Goal: Check status: Check status

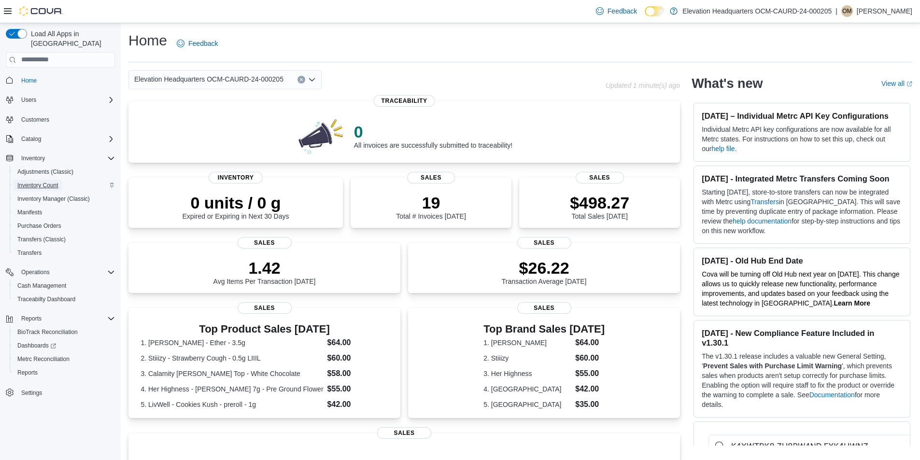
click at [47, 182] on span "Inventory Count" at bounding box center [37, 186] width 41 height 8
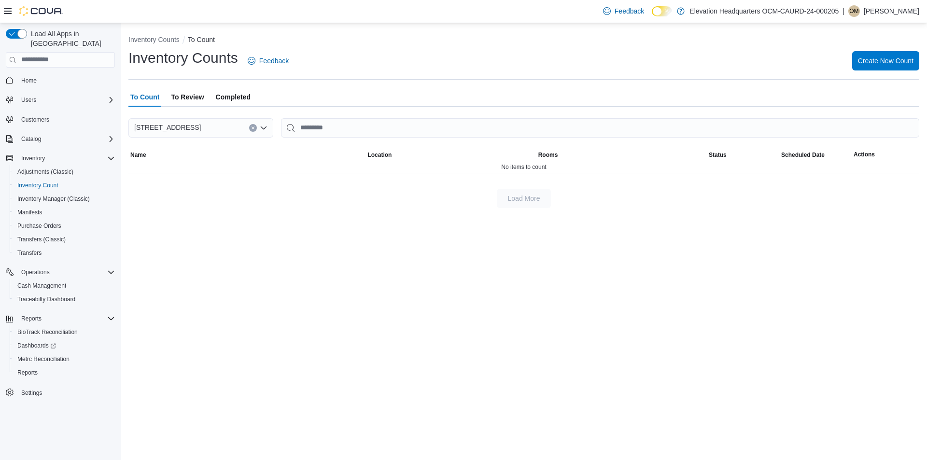
click at [196, 103] on span "To Review" at bounding box center [187, 96] width 33 height 19
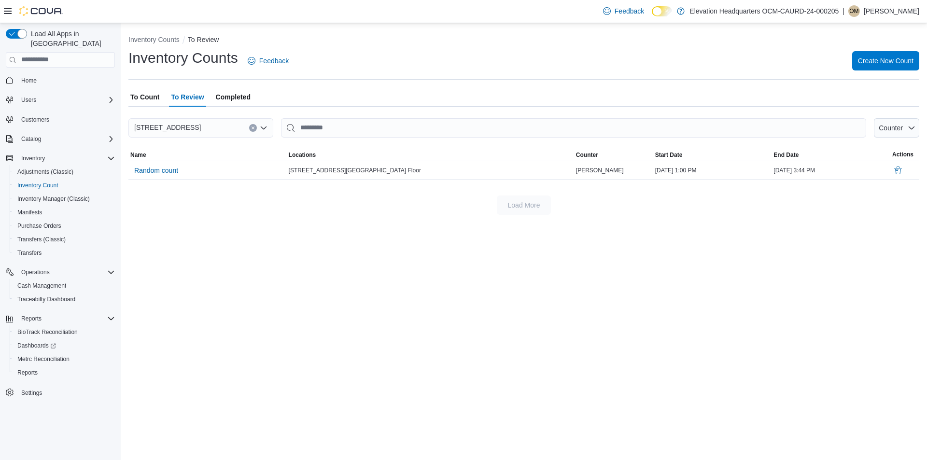
click at [240, 102] on span "Completed" at bounding box center [233, 96] width 35 height 19
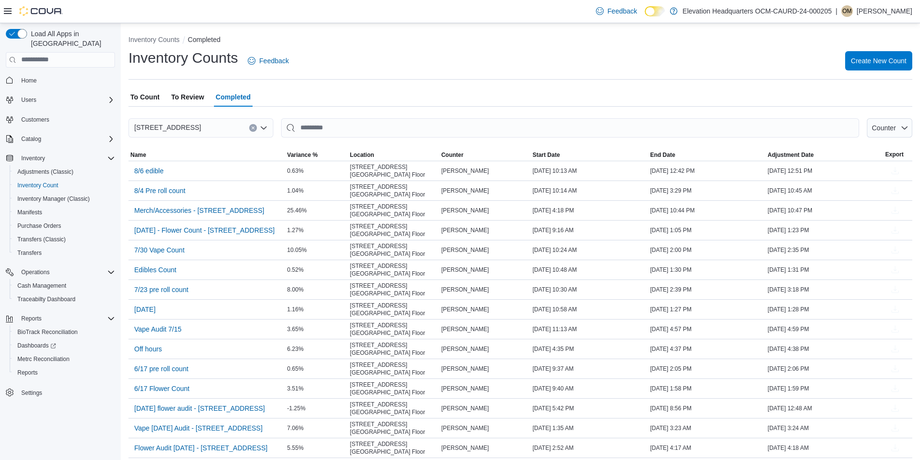
click at [192, 96] on span "To Review" at bounding box center [187, 96] width 33 height 19
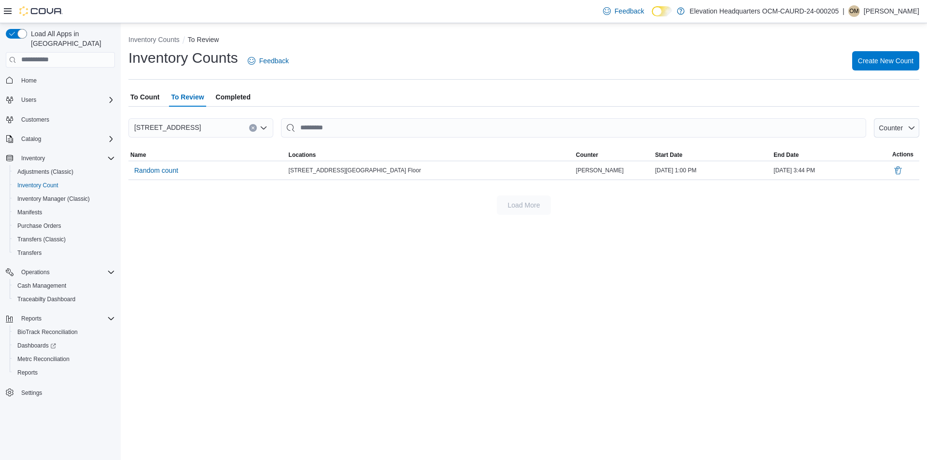
click at [246, 88] on span "Completed" at bounding box center [233, 96] width 35 height 19
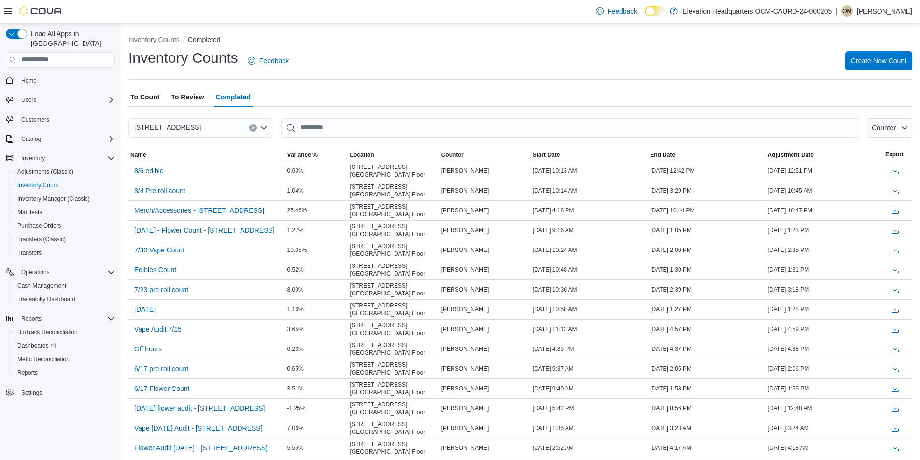
click at [196, 97] on span "To Review" at bounding box center [187, 96] width 33 height 19
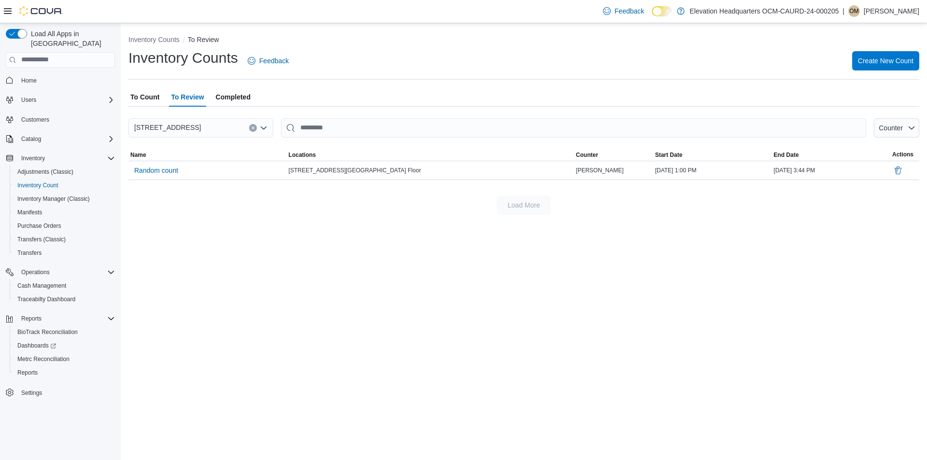
click at [141, 97] on span "To Count" at bounding box center [144, 96] width 29 height 19
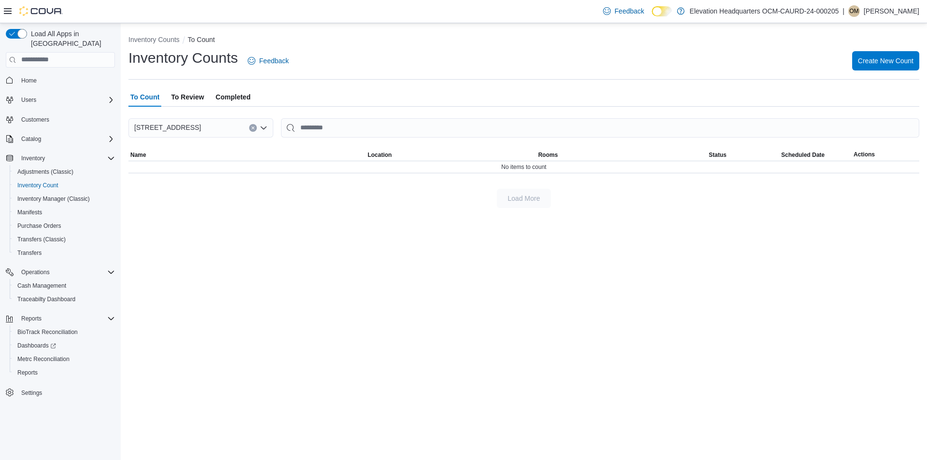
click at [222, 92] on span "Completed" at bounding box center [233, 96] width 35 height 19
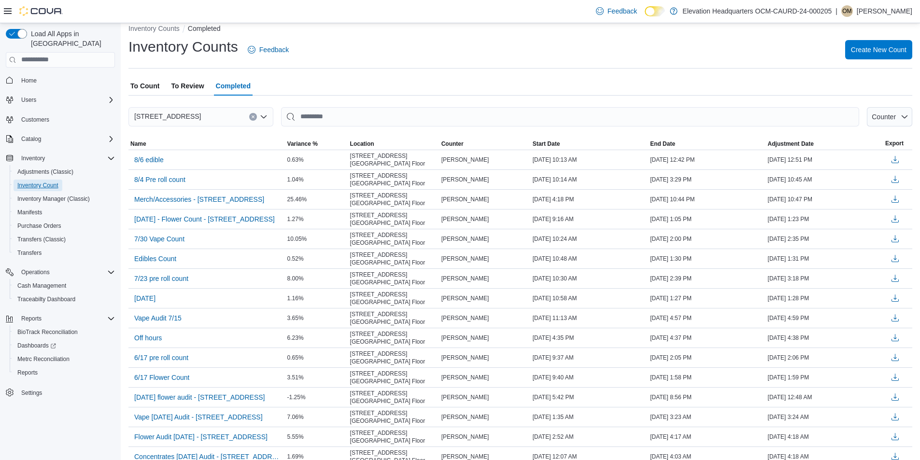
scroll to position [48, 0]
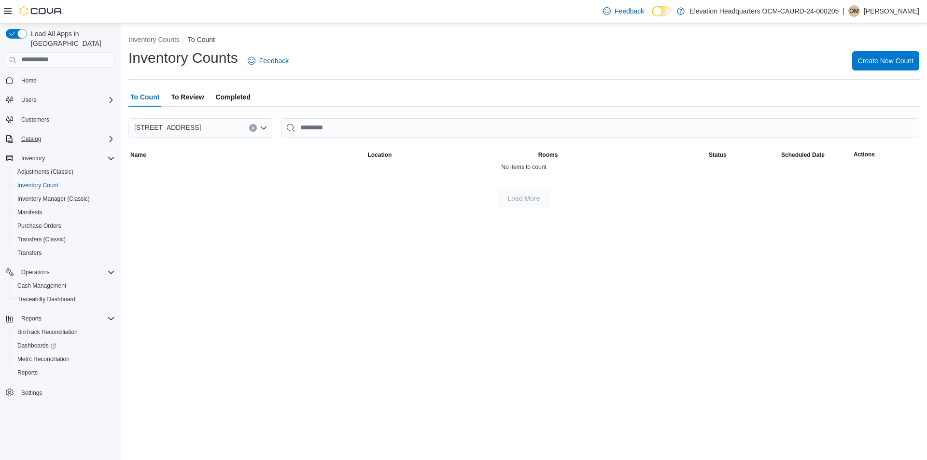
click at [51, 133] on div "Catalog" at bounding box center [66, 139] width 98 height 12
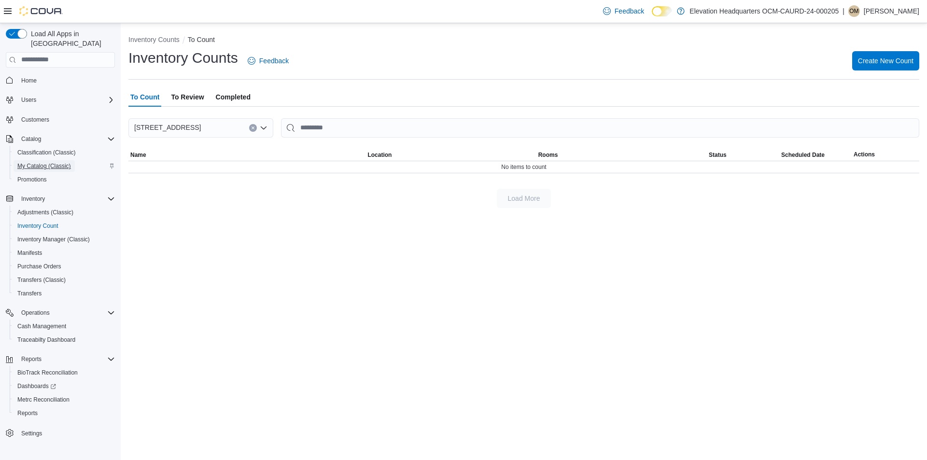
click at [43, 162] on span "My Catalog (Classic)" at bounding box center [44, 166] width 54 height 8
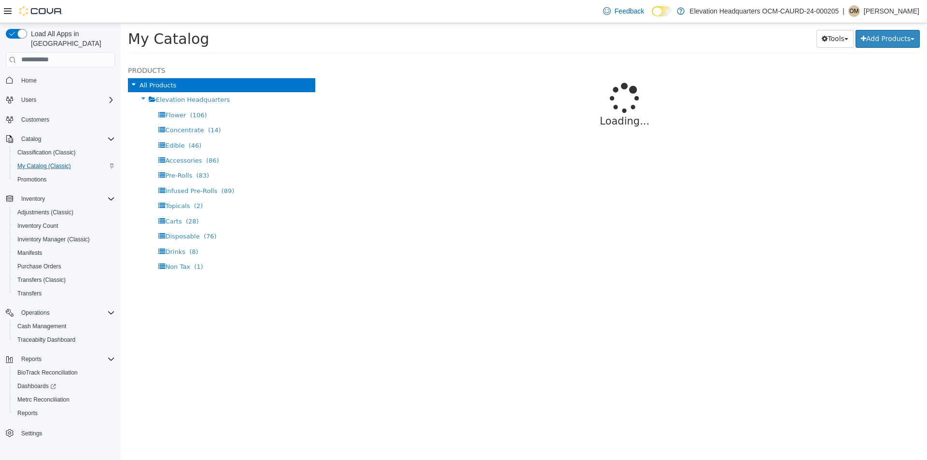
select select "**********"
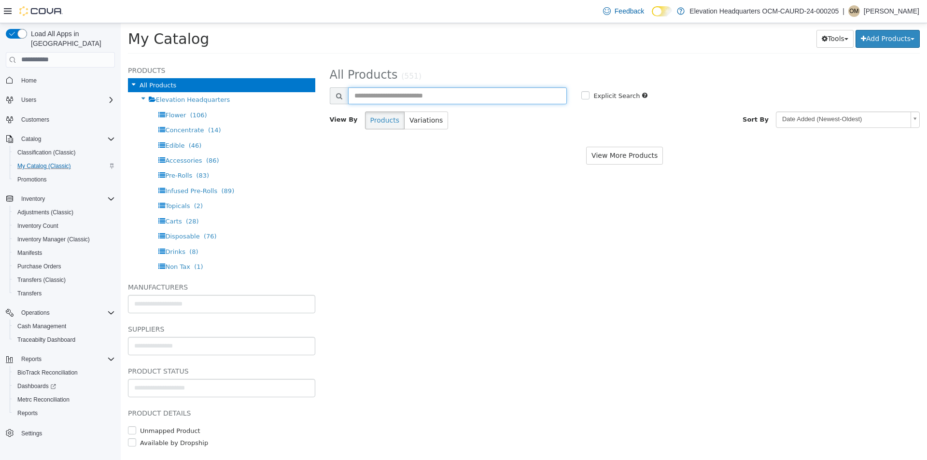
click at [414, 100] on input "text" at bounding box center [457, 95] width 219 height 17
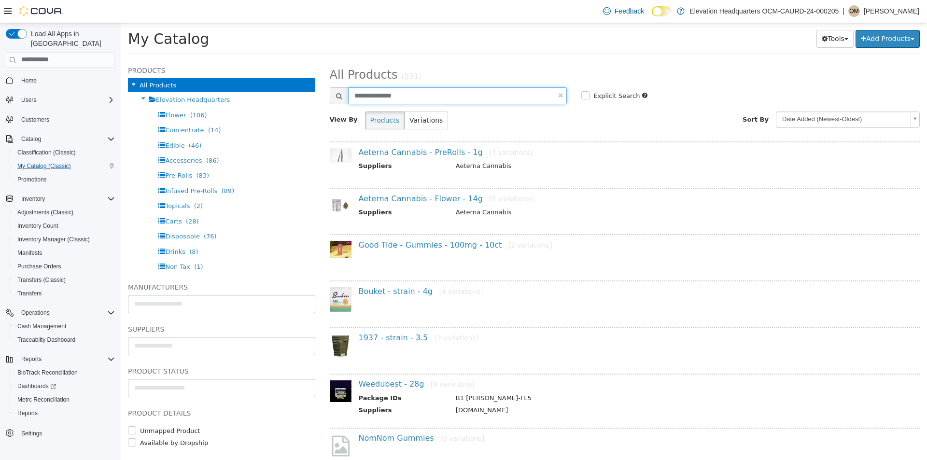
type input "**********"
select select "**********"
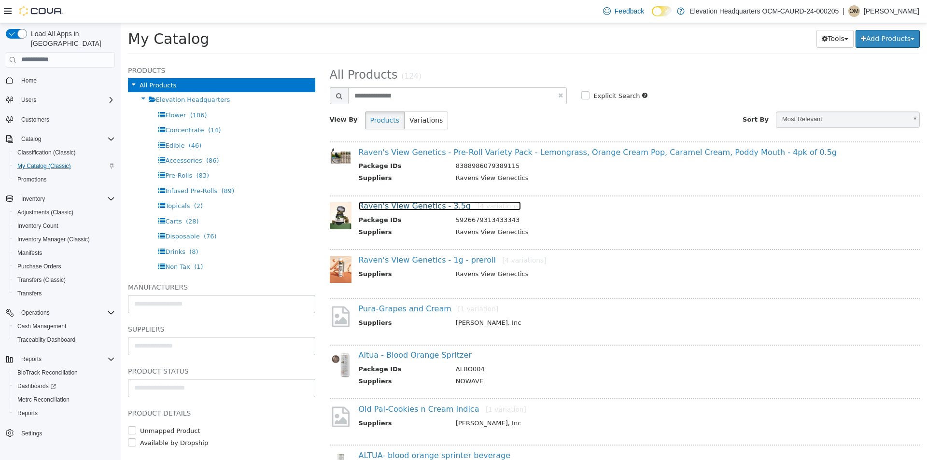
click at [412, 205] on link "Raven's View Genetics - 3.5g [4 variations]" at bounding box center [440, 205] width 163 height 9
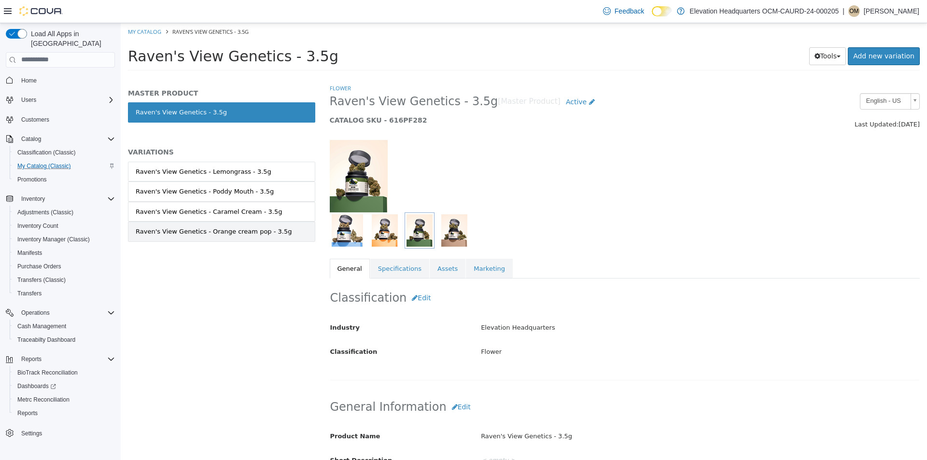
click at [222, 233] on div "Raven's View Genetics - Orange cream pop - 3.5g" at bounding box center [214, 231] width 156 height 10
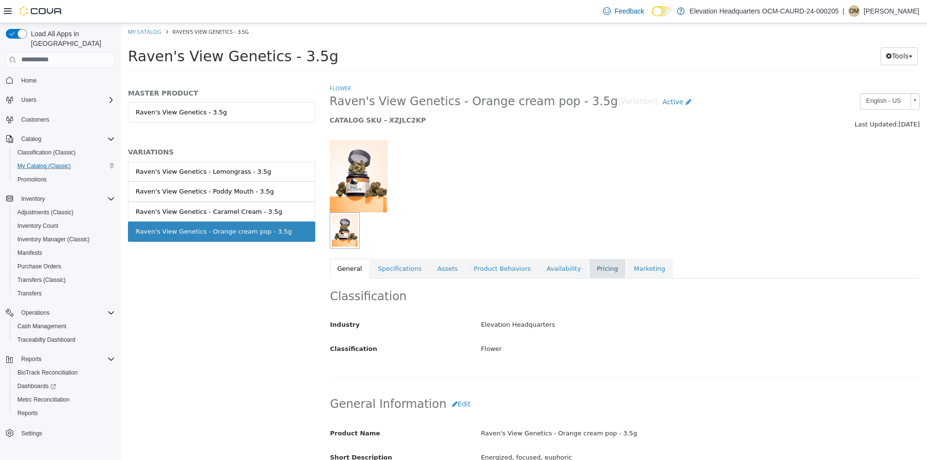
click at [589, 271] on link "Pricing" at bounding box center [607, 268] width 37 height 20
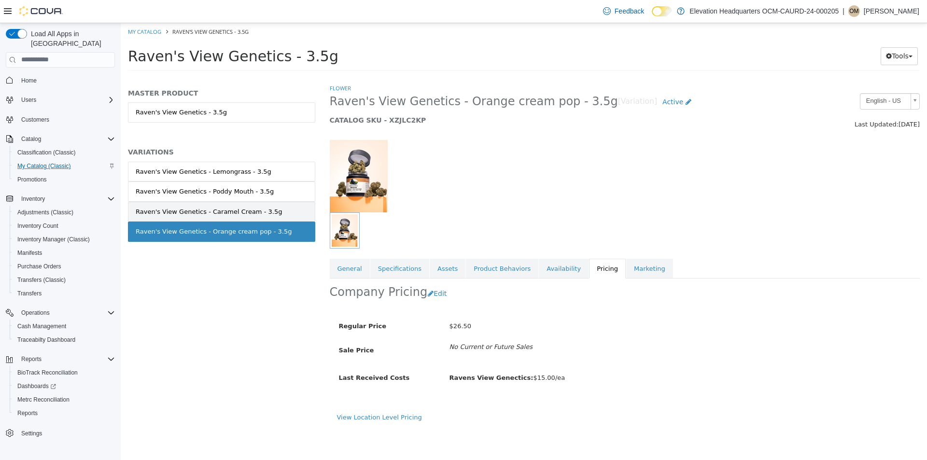
click at [291, 214] on link "Raven's View Genetics - Caramel Cream - 3.5g" at bounding box center [221, 211] width 187 height 20
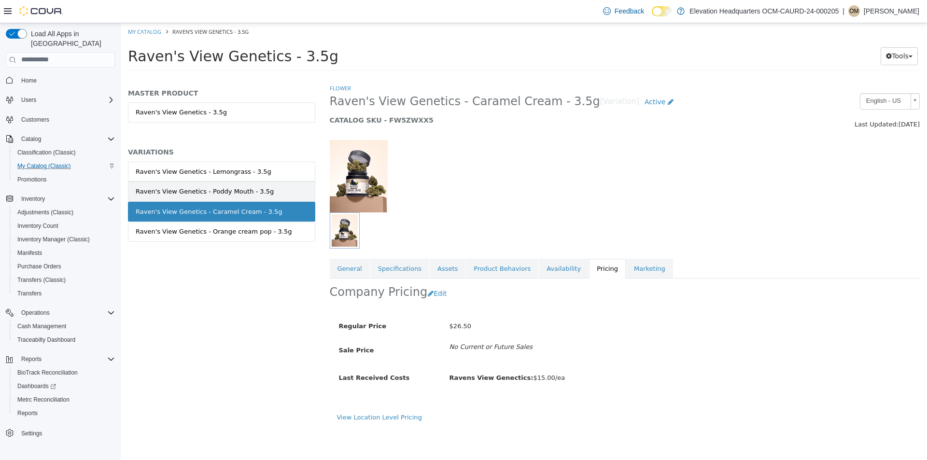
click at [287, 196] on link "Raven's View Genetics - Poddy Mouth - 3.5g" at bounding box center [221, 191] width 187 height 20
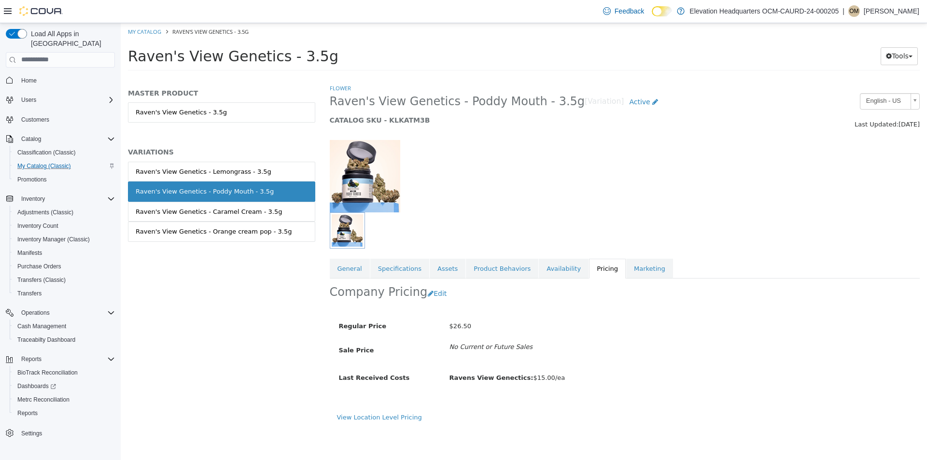
click at [286, 180] on link "Raven's View Genetics - Lemongrass - 3.5g" at bounding box center [221, 171] width 187 height 20
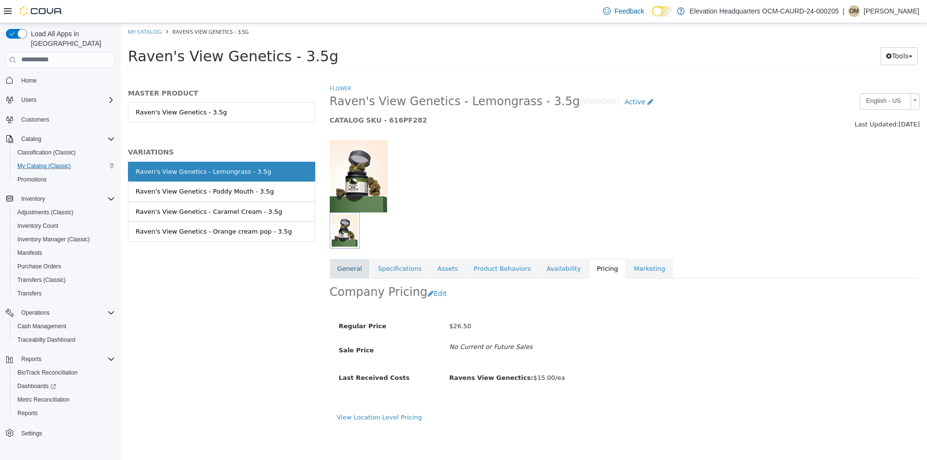
click at [364, 276] on link "General" at bounding box center [350, 268] width 40 height 20
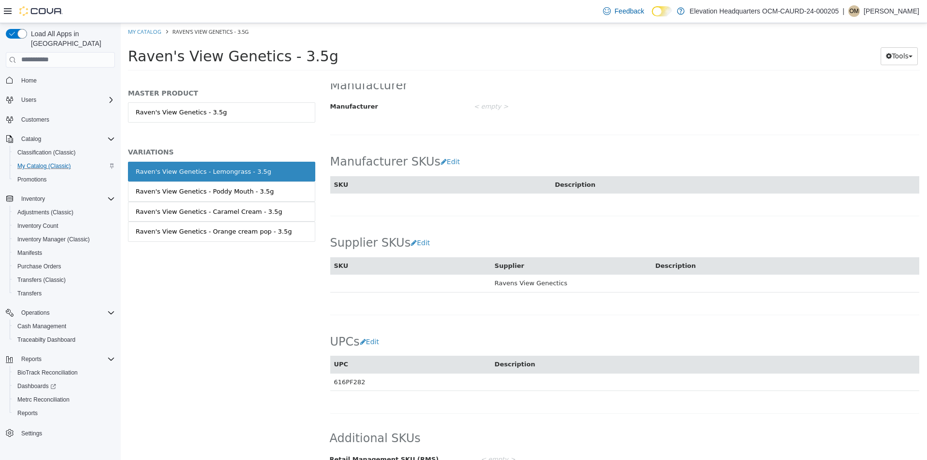
scroll to position [552, 0]
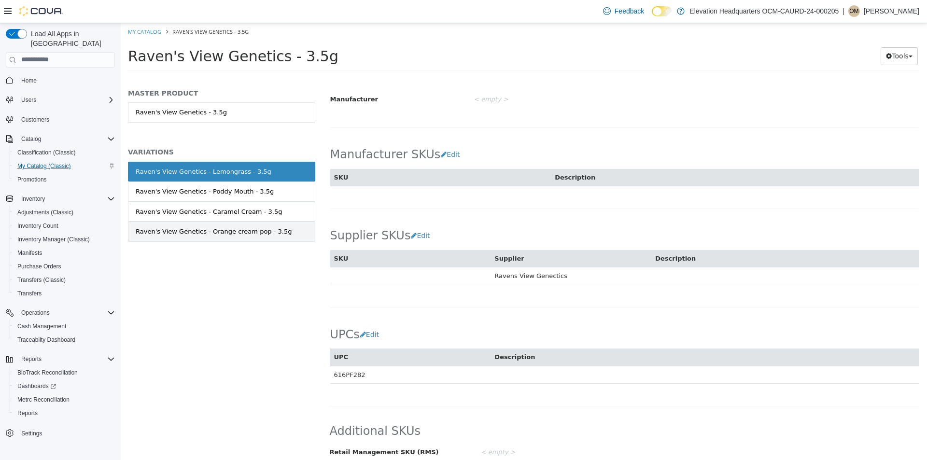
click at [254, 235] on div "Raven's View Genetics - Orange cream pop - 3.5g" at bounding box center [214, 231] width 156 height 10
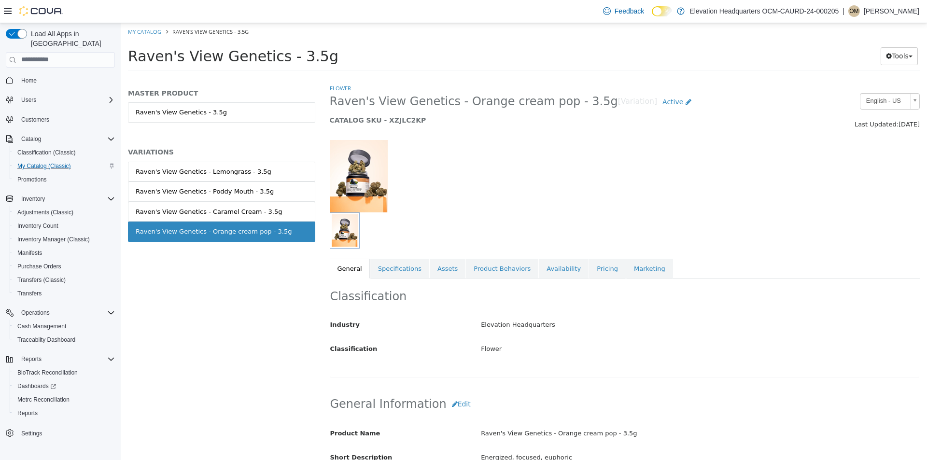
click at [901, 66] on div "Raven's View Genetics - 3.5g Tools Move Variations Print Labels" at bounding box center [524, 58] width 792 height 24
click at [898, 61] on button "Tools" at bounding box center [899, 56] width 37 height 18
click at [589, 275] on link "Pricing" at bounding box center [607, 268] width 37 height 20
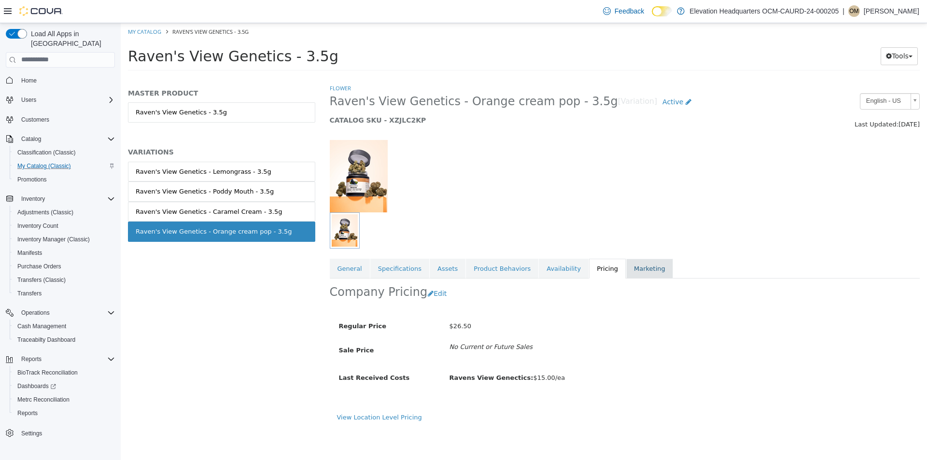
click at [626, 271] on link "Marketing" at bounding box center [649, 268] width 47 height 20
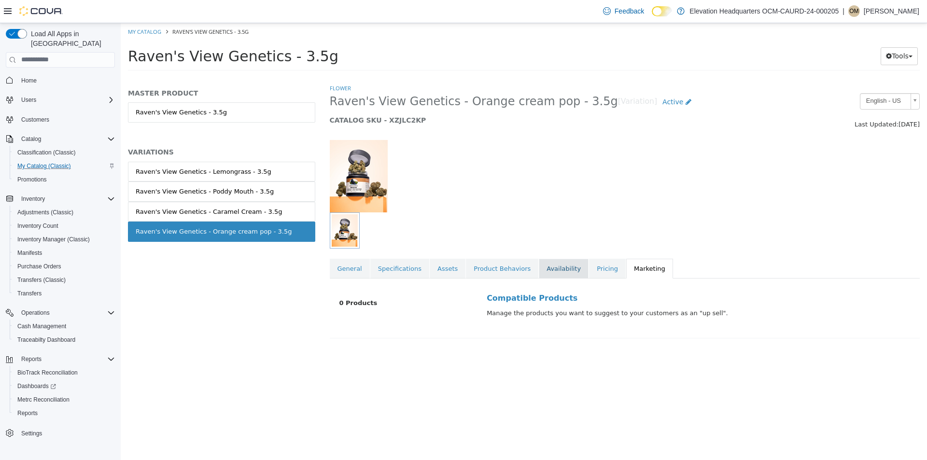
click at [553, 268] on link "Availability" at bounding box center [564, 268] width 50 height 20
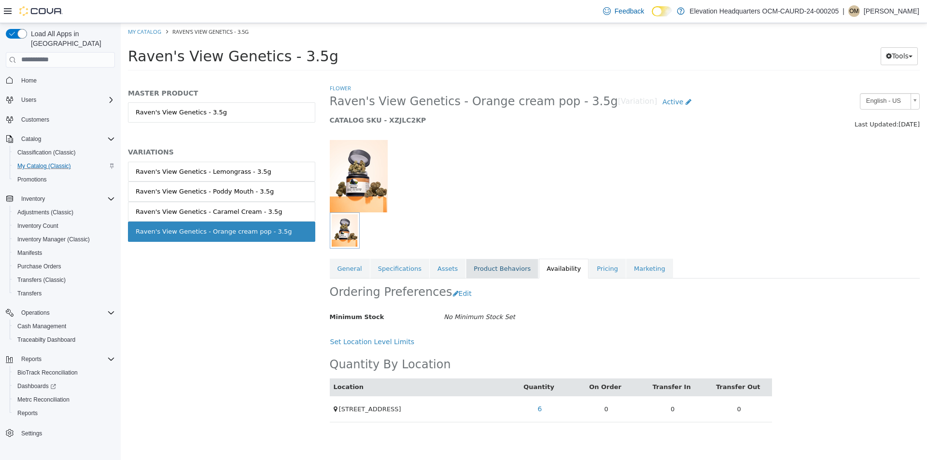
click at [488, 271] on link "Product Behaviors" at bounding box center [502, 268] width 72 height 20
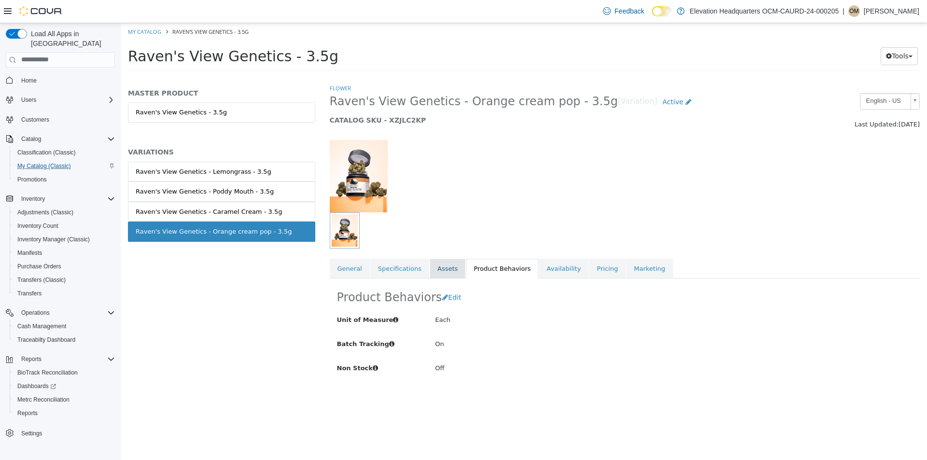
click at [435, 270] on link "Assets" at bounding box center [448, 268] width 36 height 20
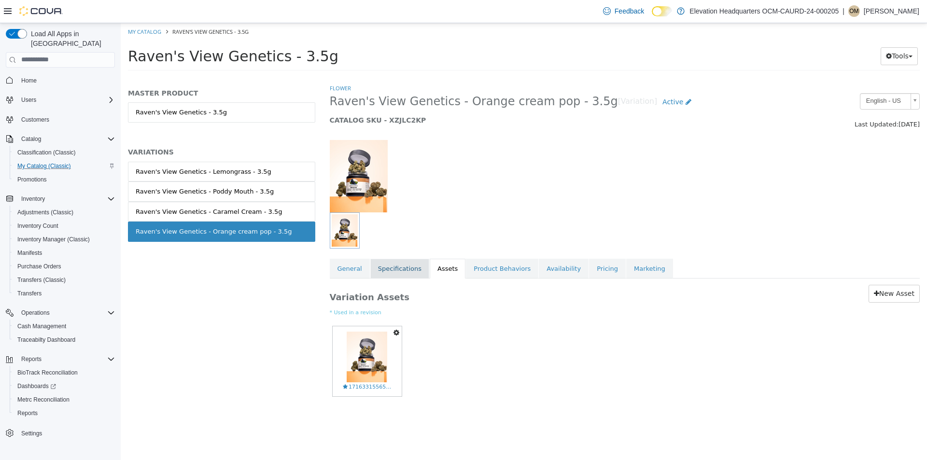
click at [386, 274] on link "Specifications" at bounding box center [399, 268] width 59 height 20
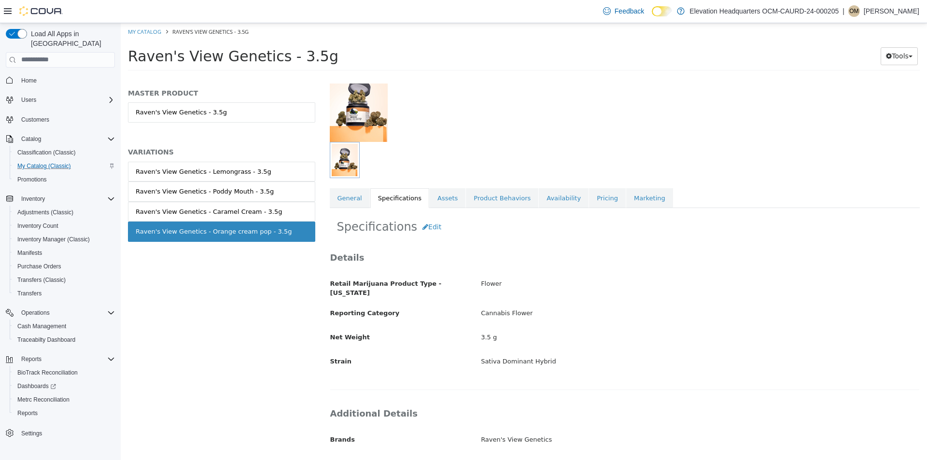
scroll to position [154, 0]
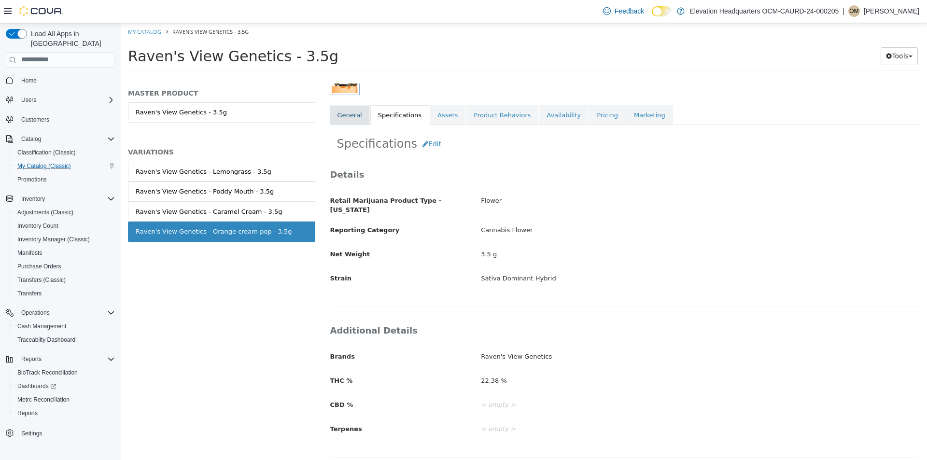
click at [355, 122] on link "General" at bounding box center [350, 115] width 40 height 20
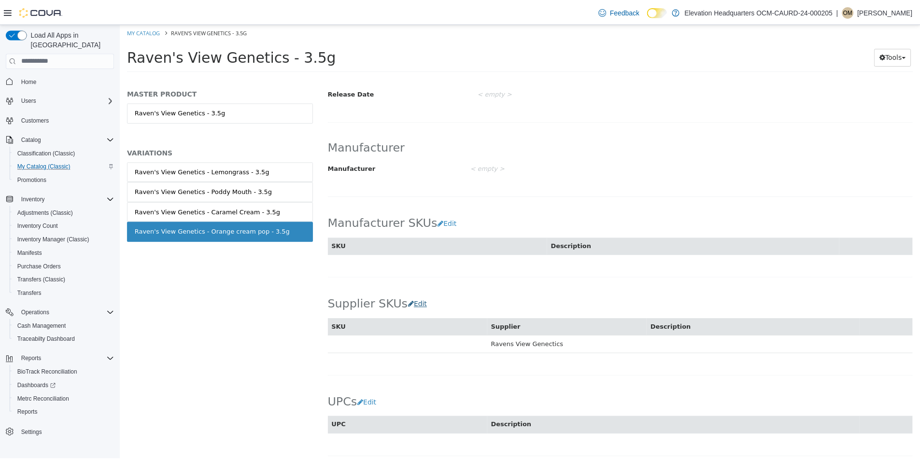
scroll to position [497, 0]
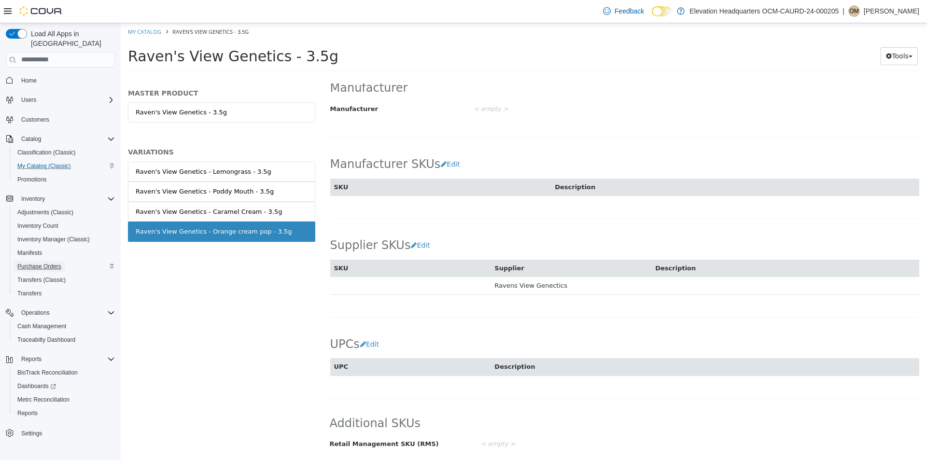
click at [45, 263] on span "Purchase Orders" at bounding box center [39, 267] width 44 height 8
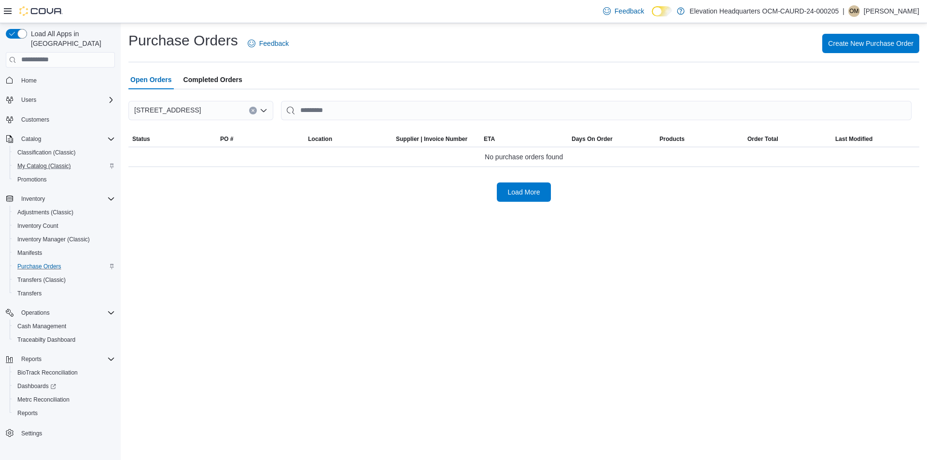
click at [211, 82] on span "Completed Orders" at bounding box center [212, 79] width 59 height 19
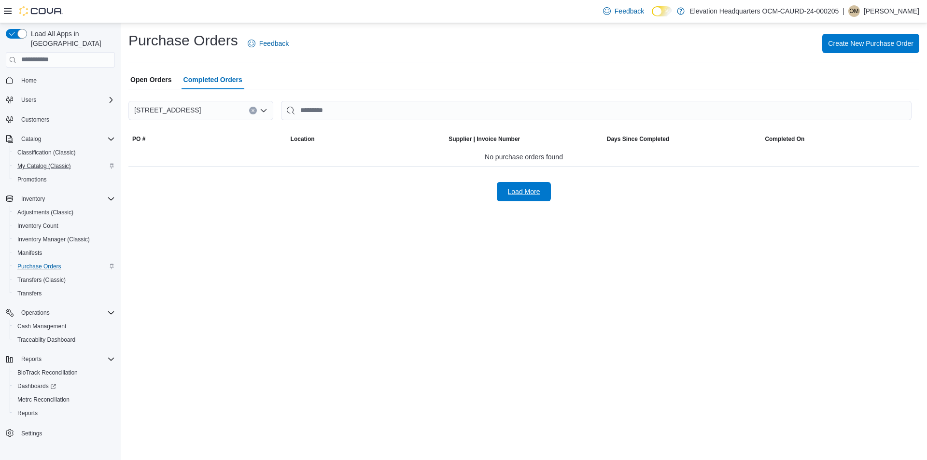
click at [532, 191] on span "Load More" at bounding box center [524, 192] width 32 height 10
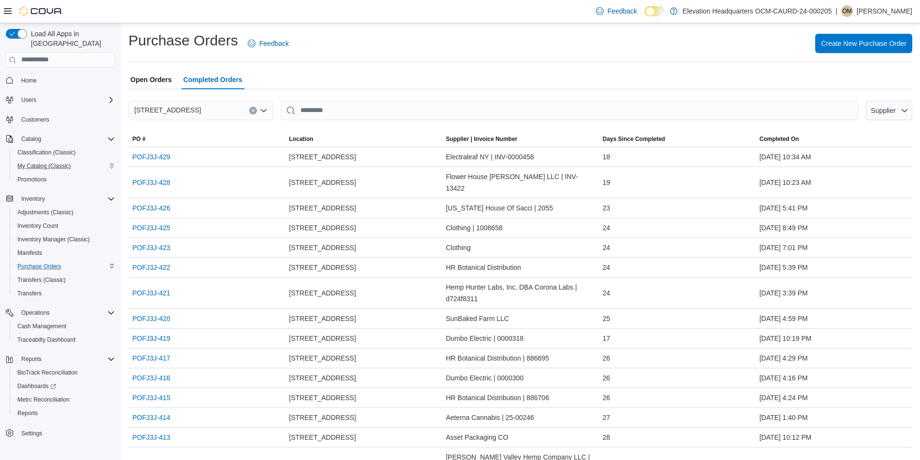
click at [166, 78] on span "Open Orders" at bounding box center [151, 79] width 42 height 19
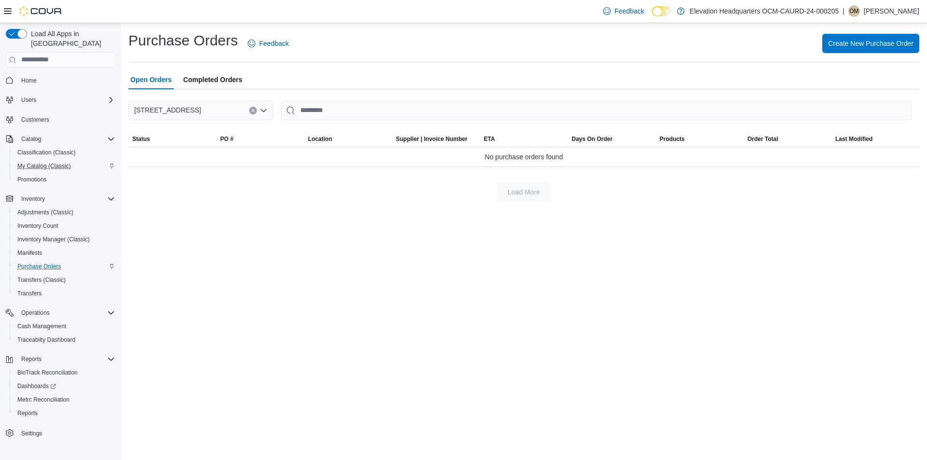
click at [223, 87] on span "Completed Orders" at bounding box center [212, 79] width 59 height 19
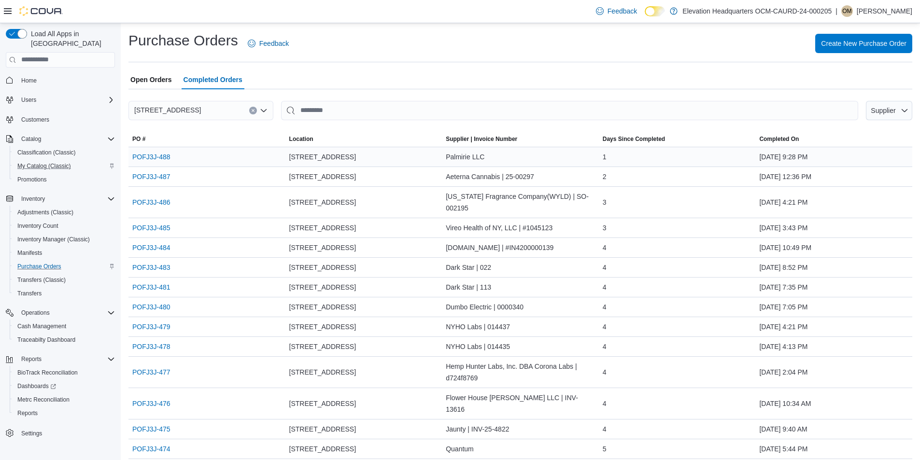
click at [454, 155] on div "Palmirie LLC" at bounding box center [520, 156] width 157 height 19
click at [162, 159] on link "POFJ3J-488" at bounding box center [151, 157] width 38 height 12
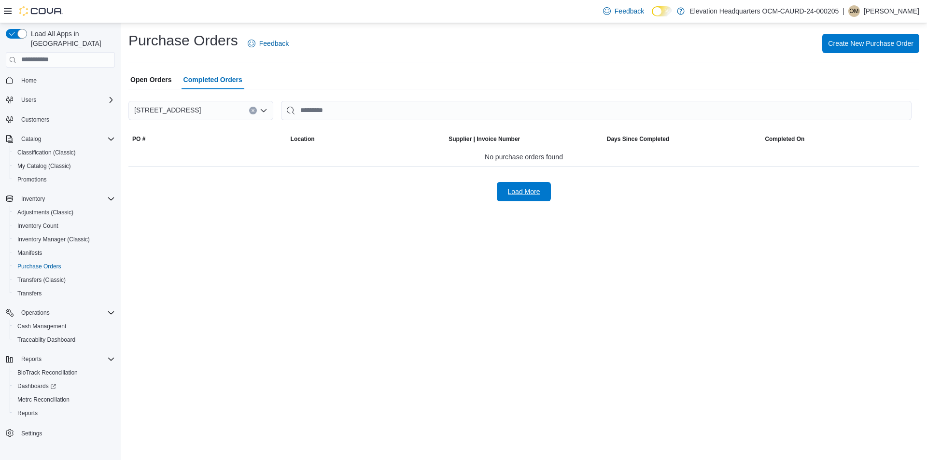
click at [546, 195] on button "Load More" at bounding box center [524, 191] width 54 height 19
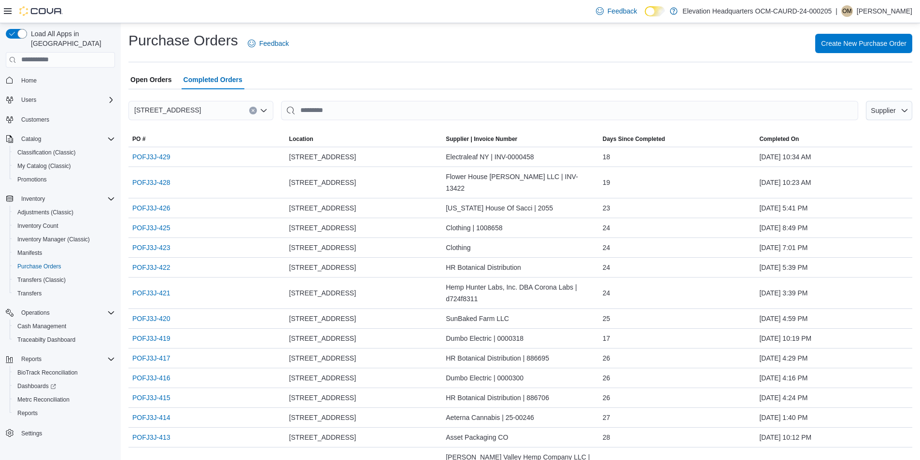
click at [157, 78] on span "Open Orders" at bounding box center [151, 79] width 42 height 19
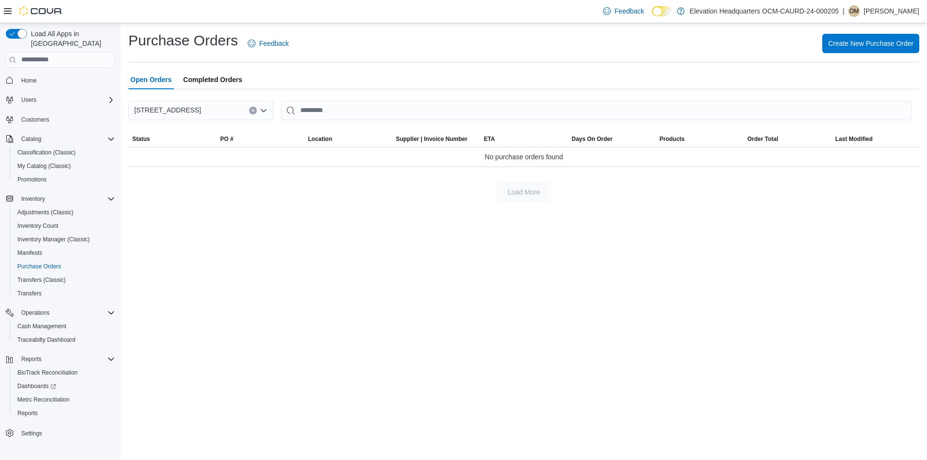
click at [197, 81] on span "Completed Orders" at bounding box center [212, 79] width 59 height 19
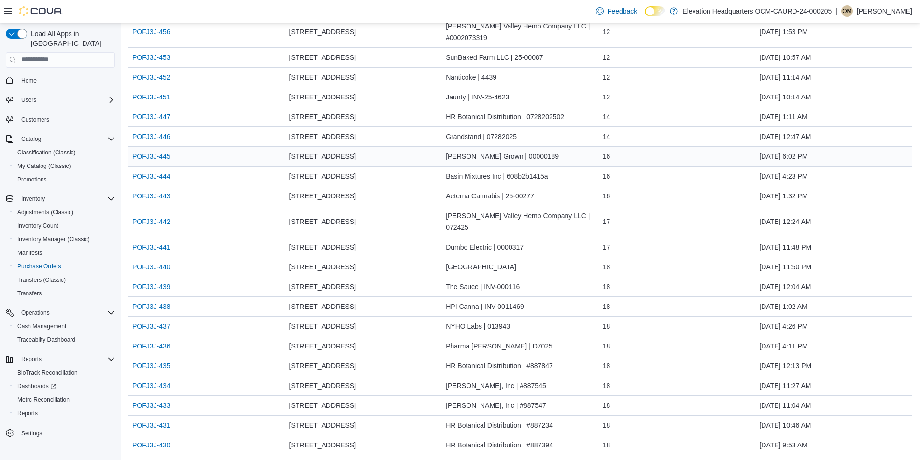
scroll to position [766, 0]
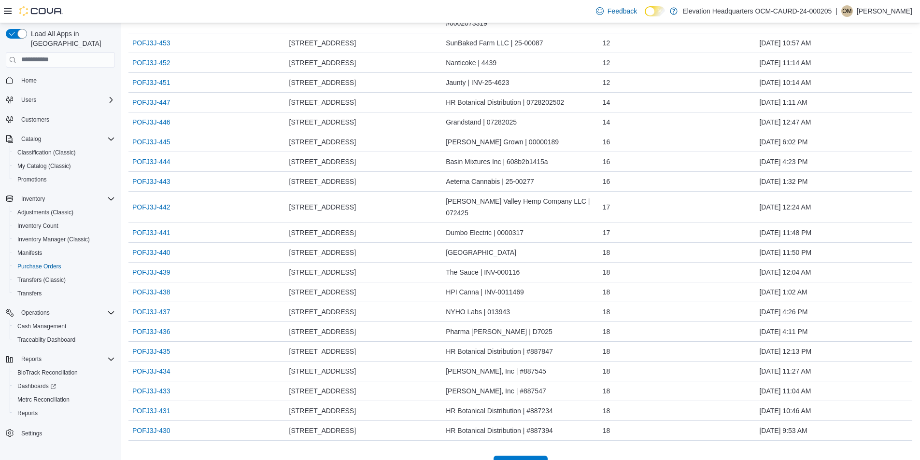
click at [542, 456] on span "Load More" at bounding box center [520, 465] width 42 height 19
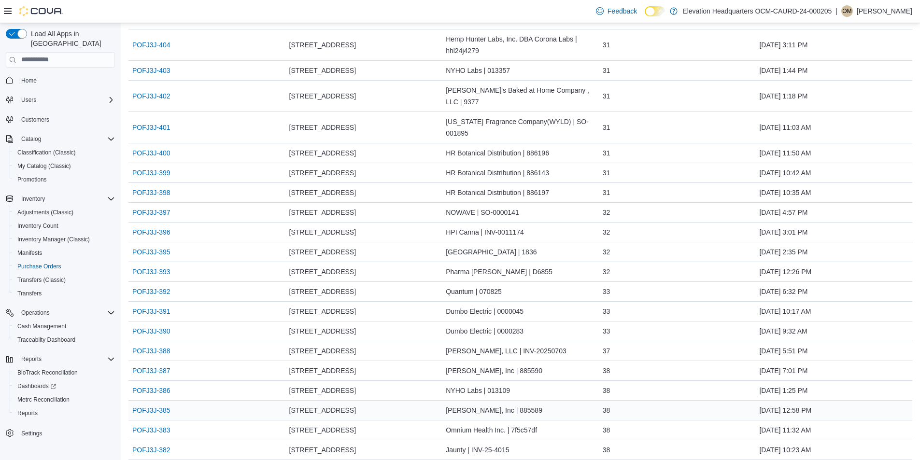
scroll to position [1683, 0]
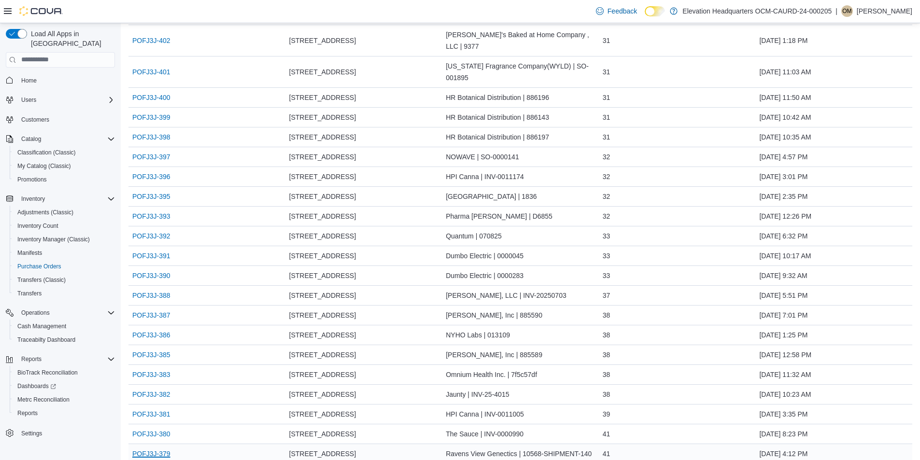
click at [154, 448] on link "POFJ3J-379" at bounding box center [151, 454] width 38 height 12
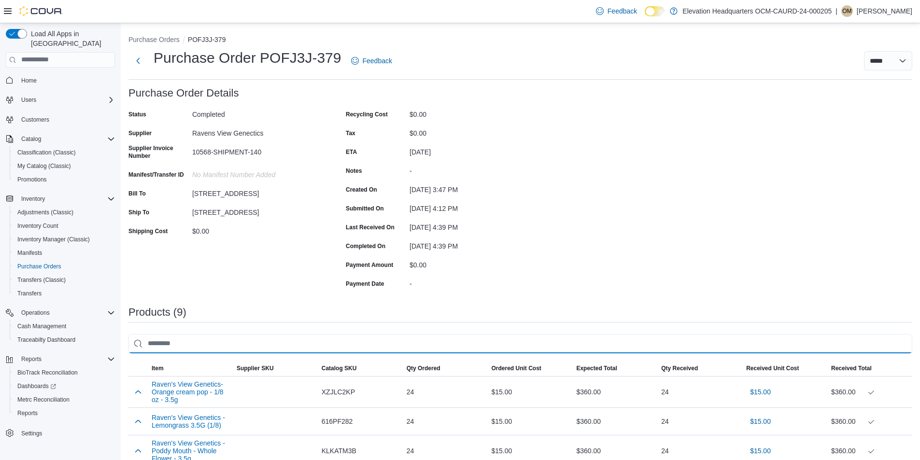
click at [561, 343] on input "search" at bounding box center [520, 343] width 784 height 19
